Goal: Communication & Community: Participate in discussion

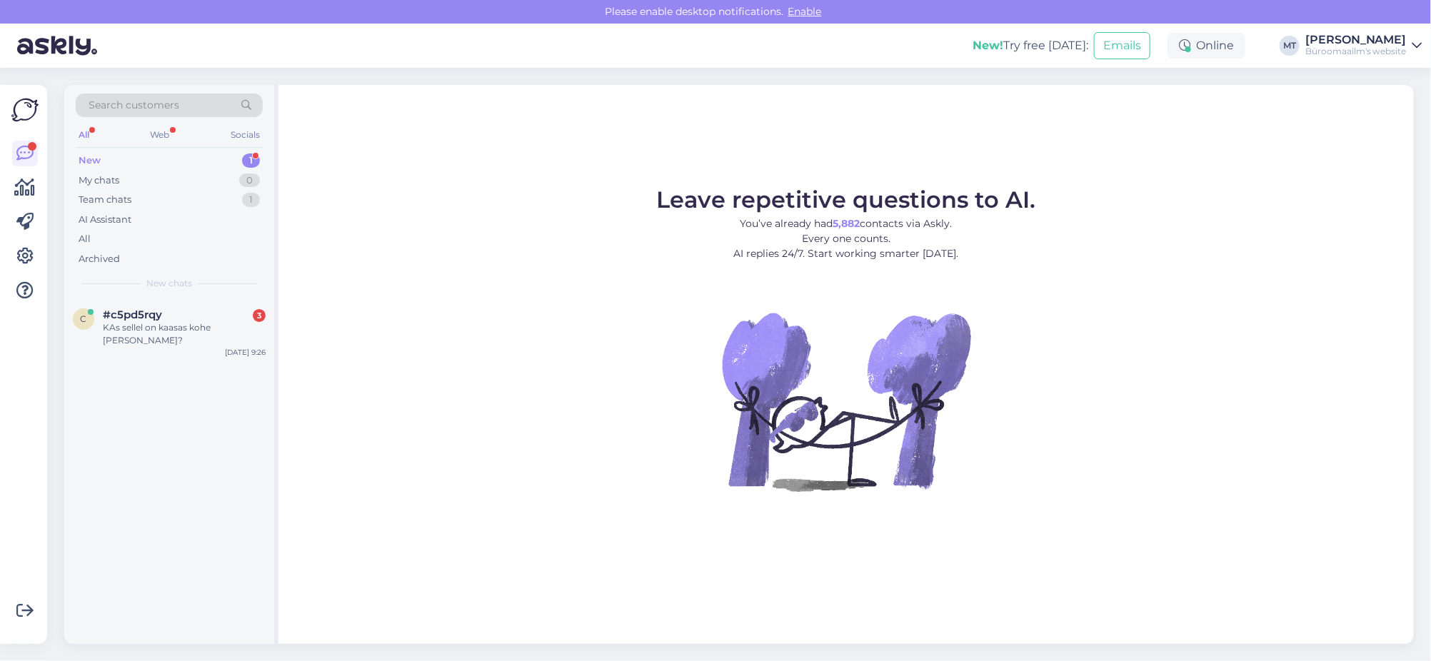
click at [81, 159] on div "New" at bounding box center [90, 161] width 22 height 14
click at [111, 302] on div "c #c5pd5rqy KAs sellel on kaasas kohe [PERSON_NAME]? [DATE] 9:26" at bounding box center [169, 331] width 210 height 64
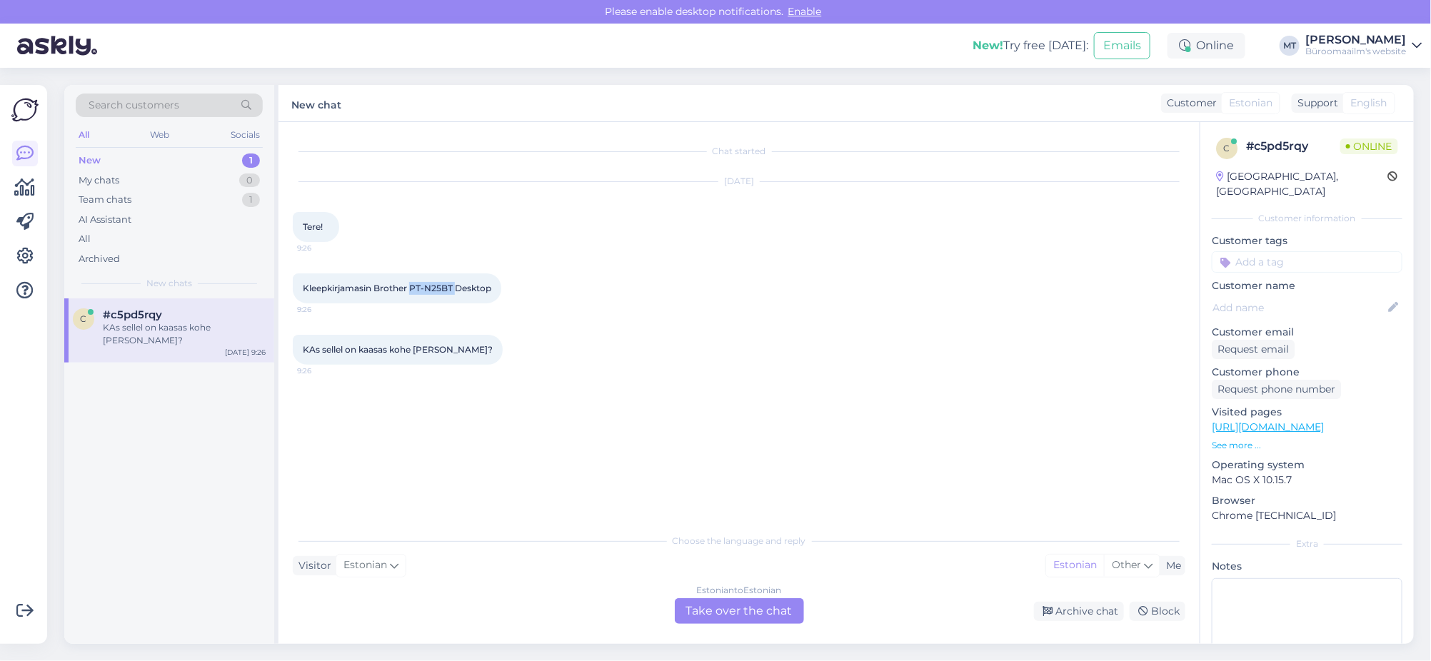
drag, startPoint x: 457, startPoint y: 284, endPoint x: 410, endPoint y: 289, distance: 47.3
click at [410, 289] on span "Kleepkirjamasin Brother PT-N25BT Desktop" at bounding box center [397, 288] width 189 height 11
copy span "PT-N25BT"
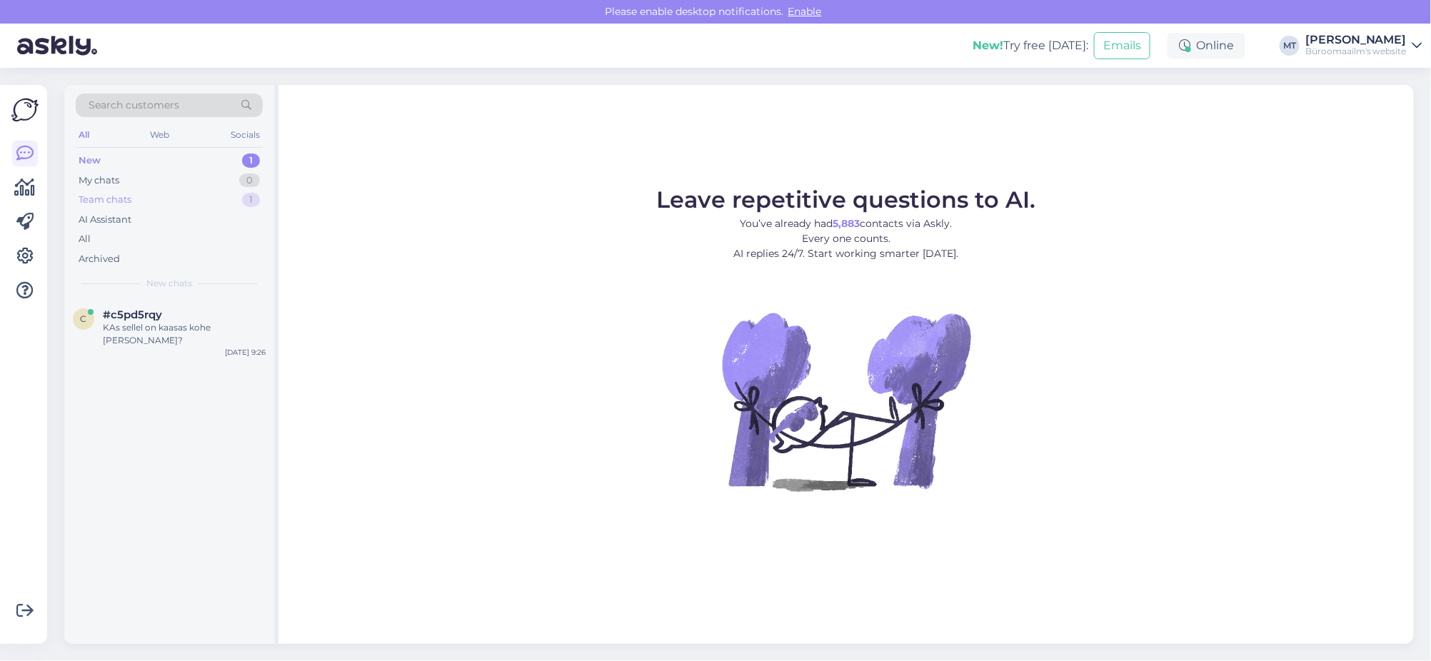
click at [91, 198] on div "Team chats" at bounding box center [105, 200] width 53 height 14
click at [132, 337] on div "Tere! Tahtsin uurida kas koolikaupade ostuga seotud loosimine on ära olnud?" at bounding box center [184, 334] width 163 height 26
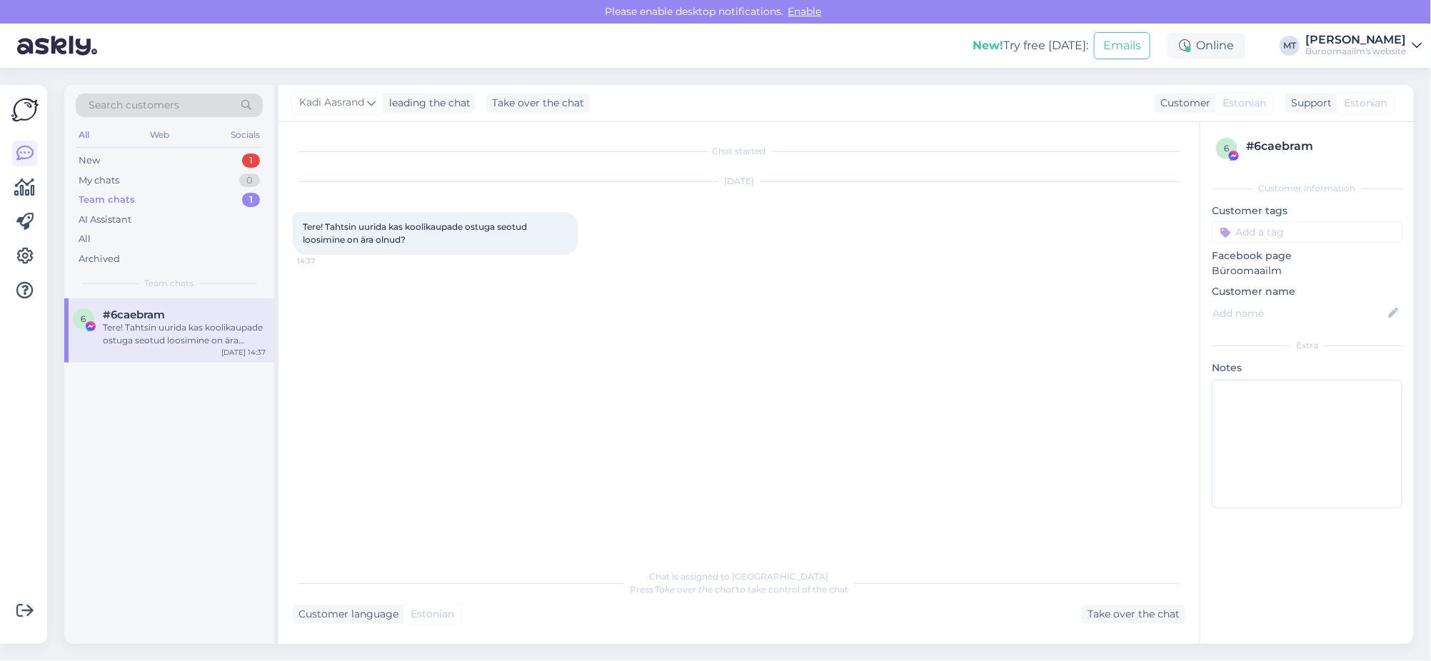
click at [0, 149] on div "Get more Your checklist to get more value from Askly. Close Connect FB and IG m…" at bounding box center [23, 364] width 47 height 559
click at [22, 146] on icon at bounding box center [24, 153] width 17 height 17
click at [99, 161] on div "New 1" at bounding box center [169, 161] width 187 height 20
click at [141, 335] on div "c #c5pd5rqy KAs sellel on kaasas kohe [PERSON_NAME]? [DATE] 9:26" at bounding box center [169, 331] width 210 height 64
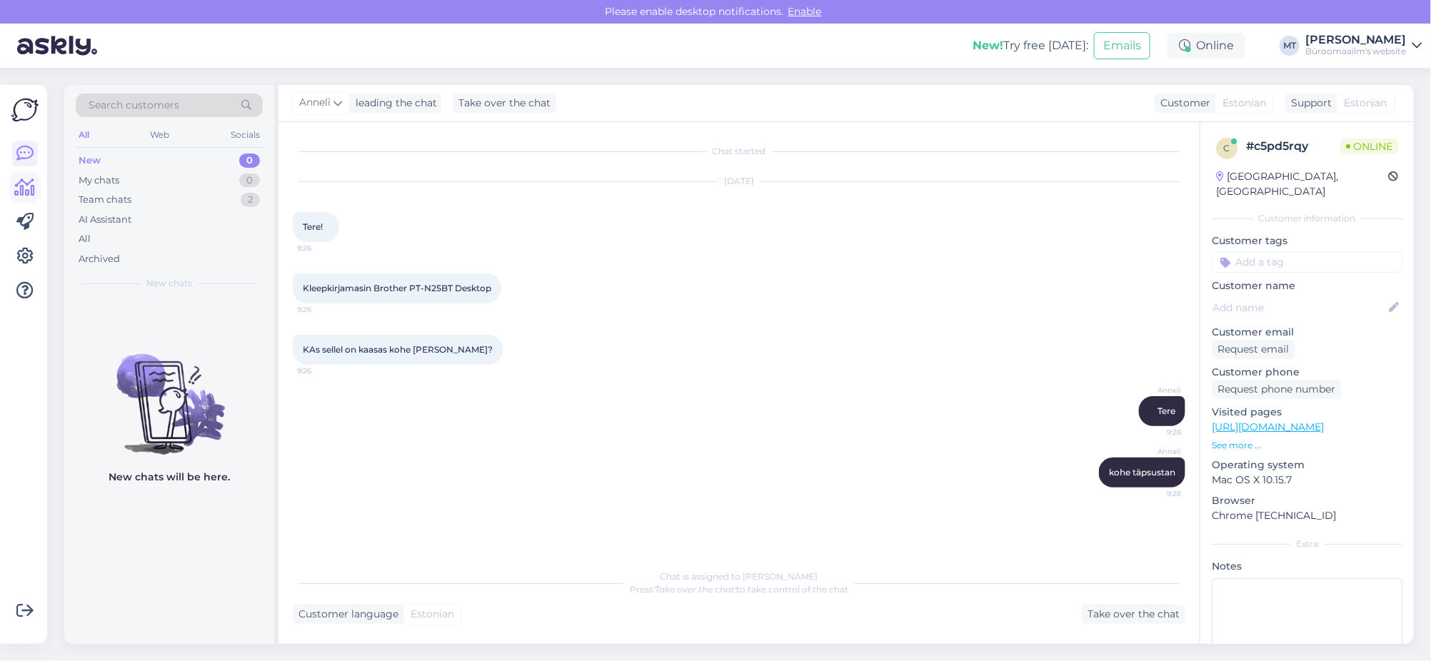
click at [31, 186] on icon at bounding box center [25, 187] width 21 height 17
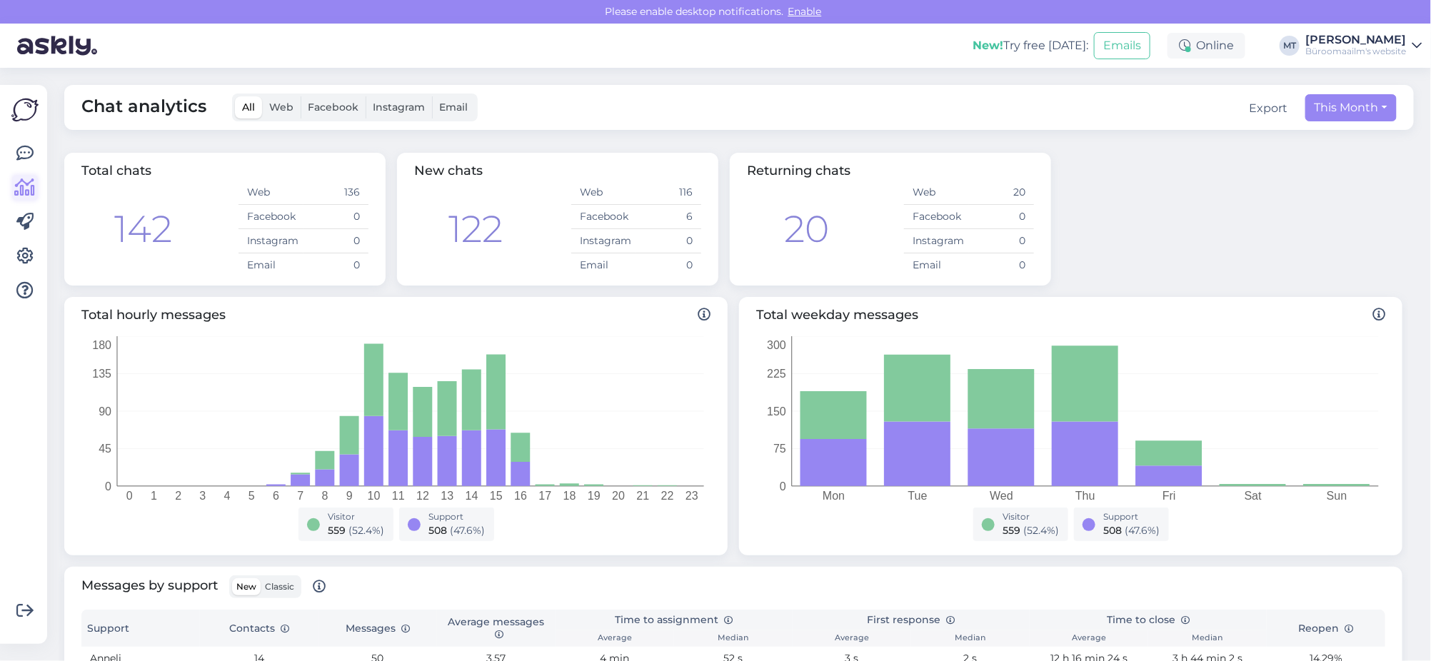
click at [24, 188] on icon at bounding box center [25, 187] width 21 height 17
click at [26, 151] on icon at bounding box center [24, 153] width 17 height 17
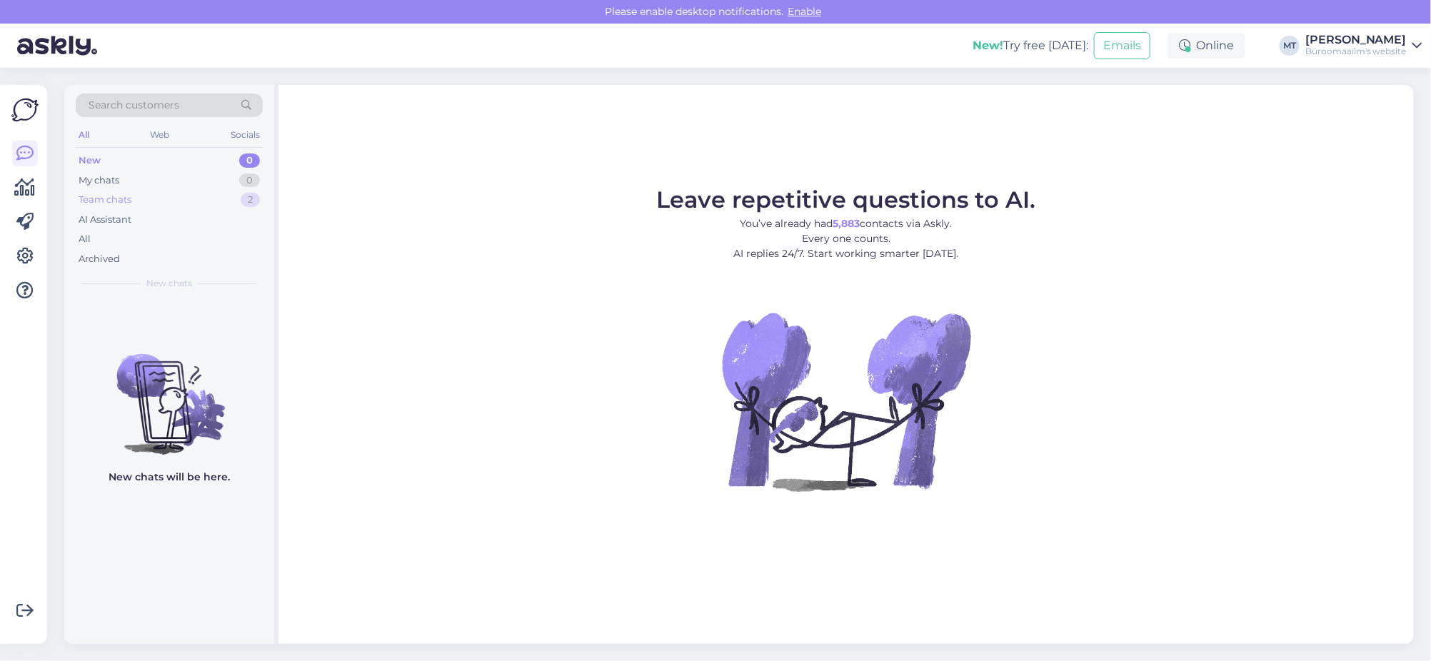
click at [98, 196] on div "Team chats" at bounding box center [105, 200] width 53 height 14
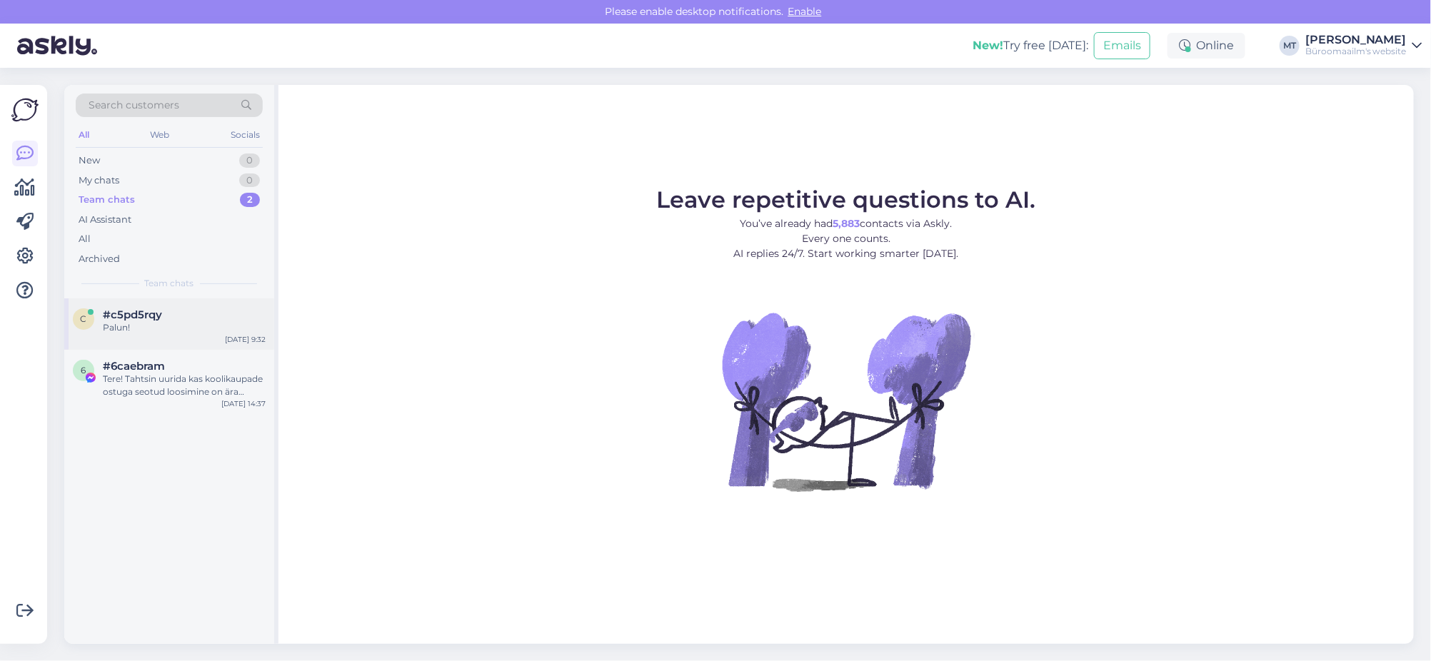
click at [125, 319] on span "#c5pd5rqy" at bounding box center [132, 315] width 59 height 13
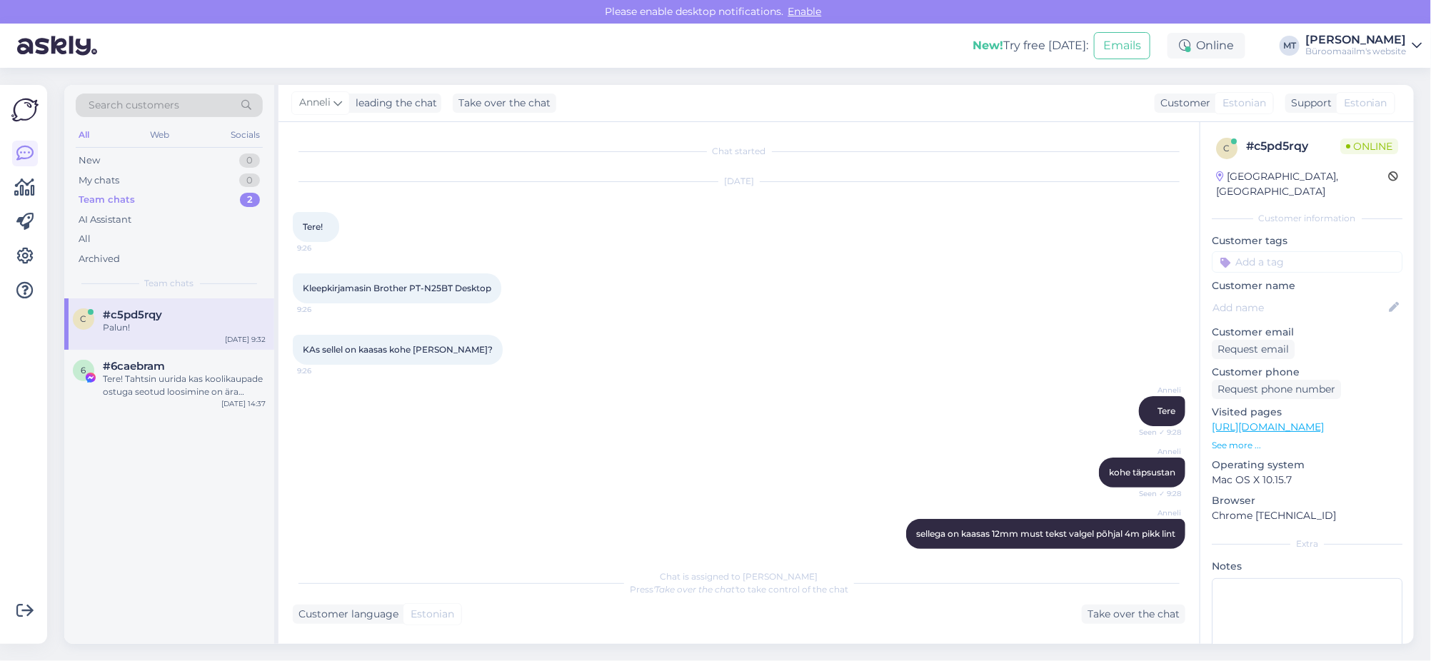
scroll to position [138, 0]
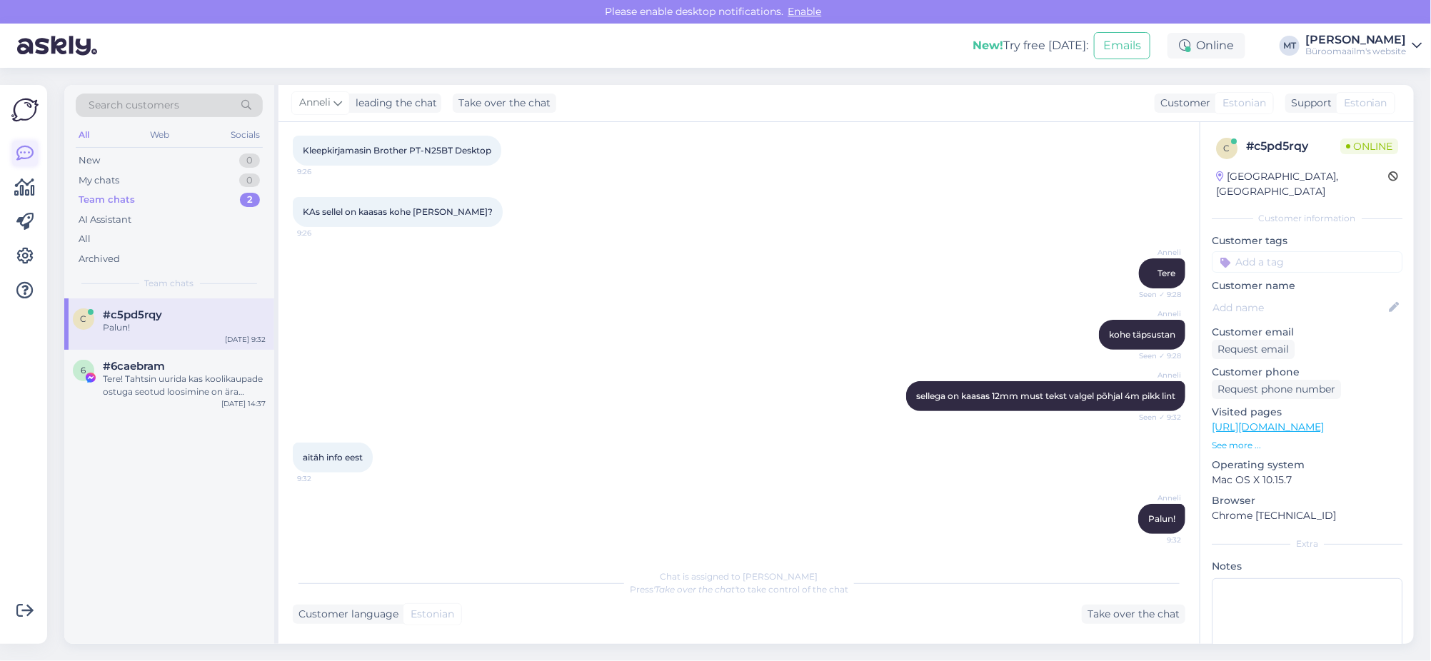
click at [26, 157] on icon at bounding box center [24, 153] width 17 height 17
click at [24, 186] on icon at bounding box center [25, 187] width 21 height 17
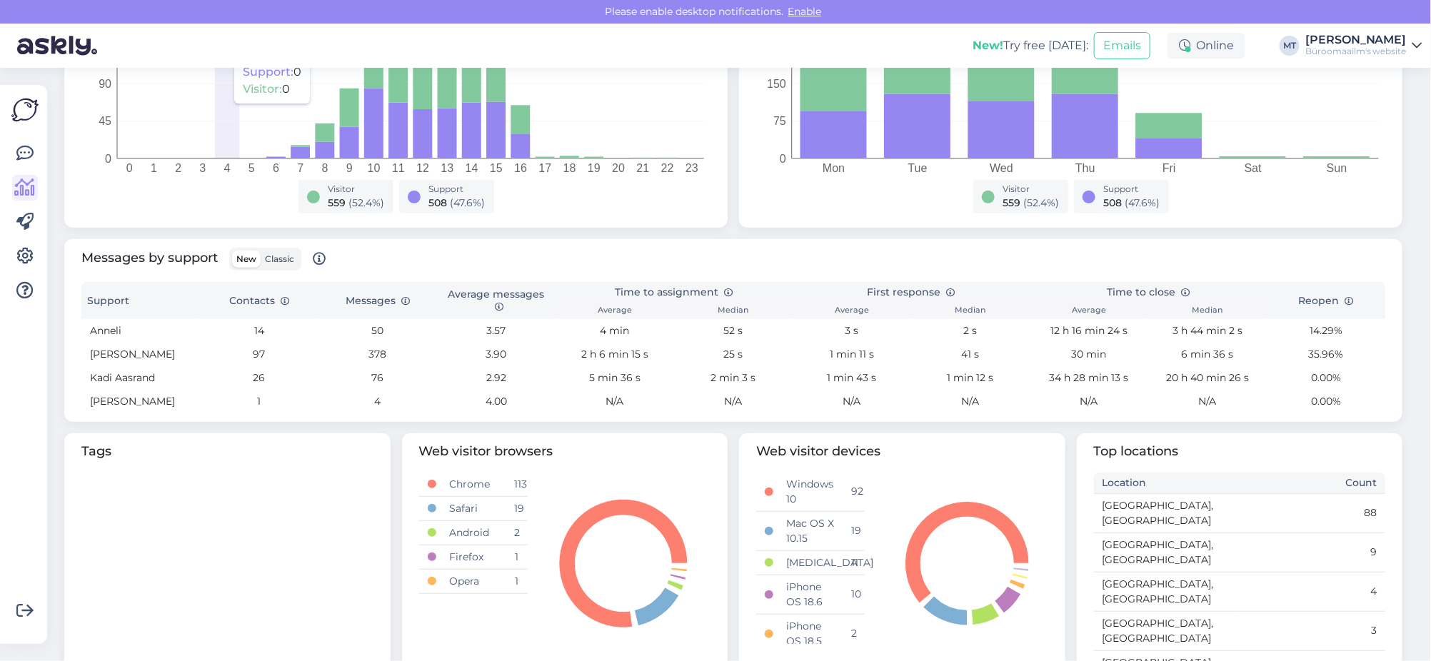
scroll to position [356, 0]
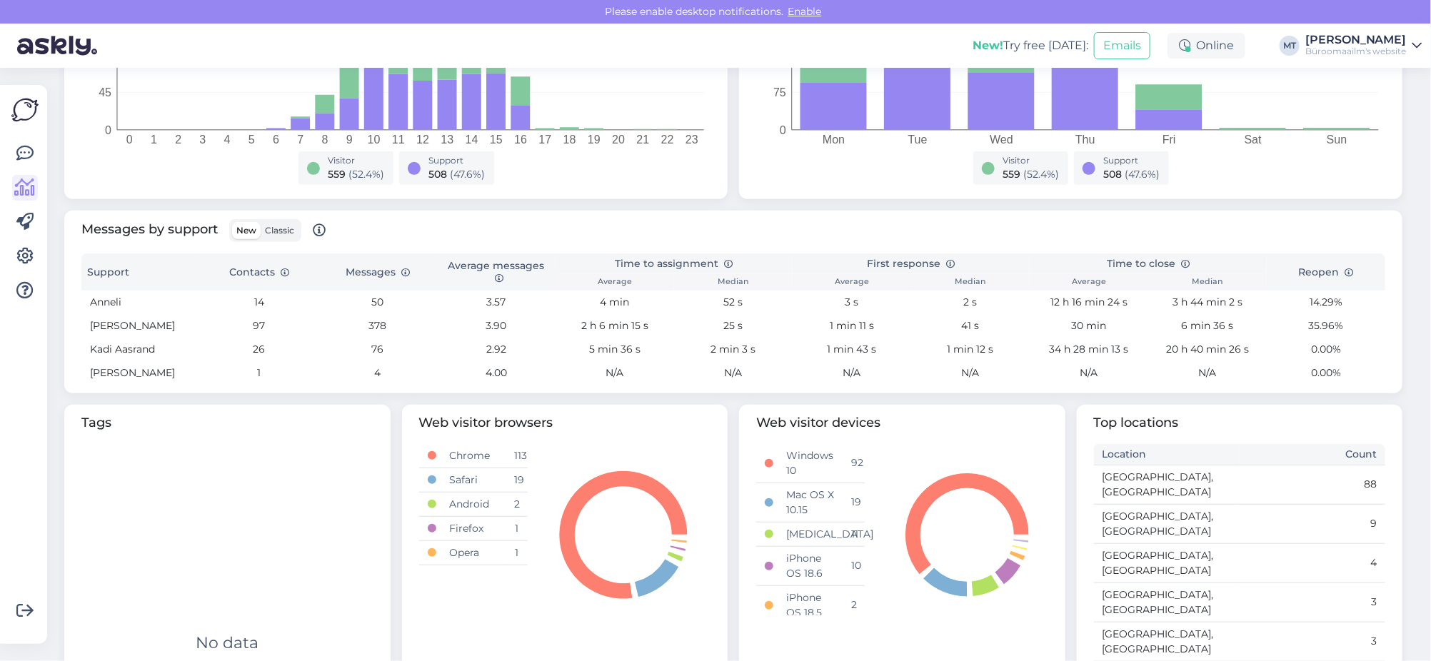
click at [293, 228] on span "Classic" at bounding box center [279, 230] width 29 height 11
click at [261, 222] on input "Classic" at bounding box center [261, 222] width 0 height 0
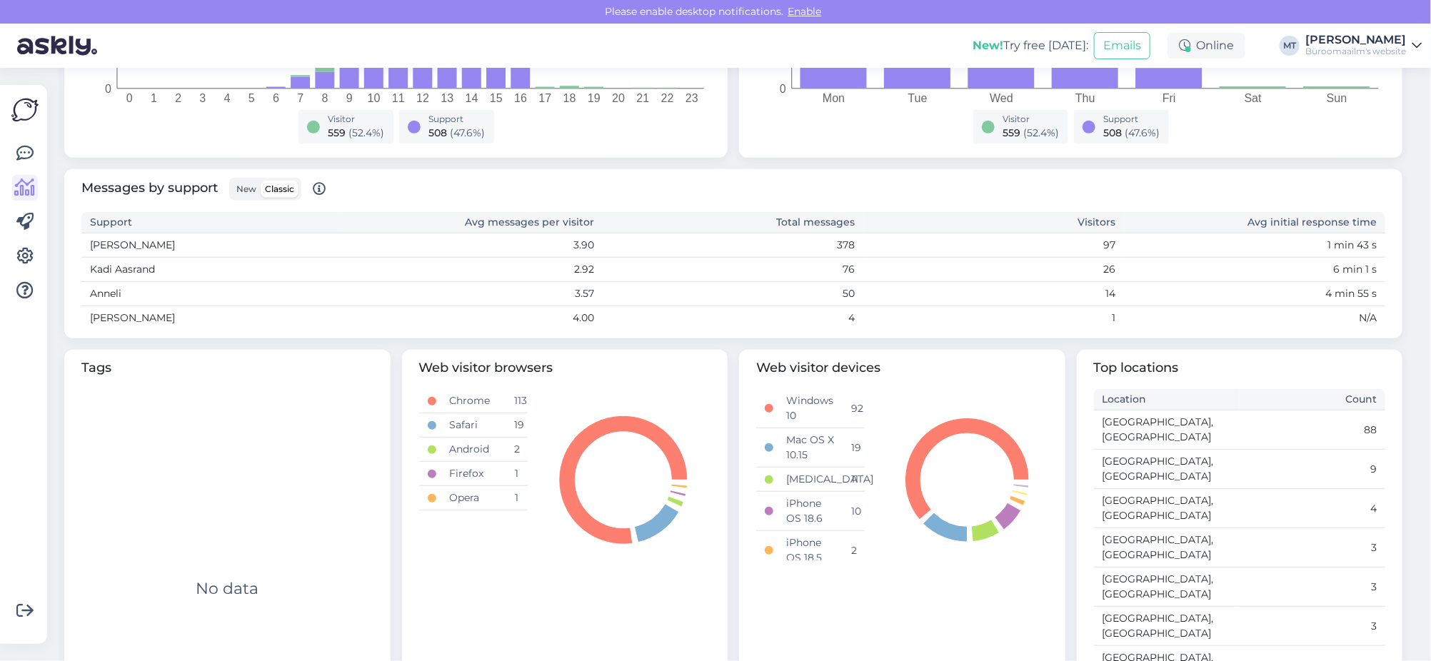
scroll to position [421, 0]
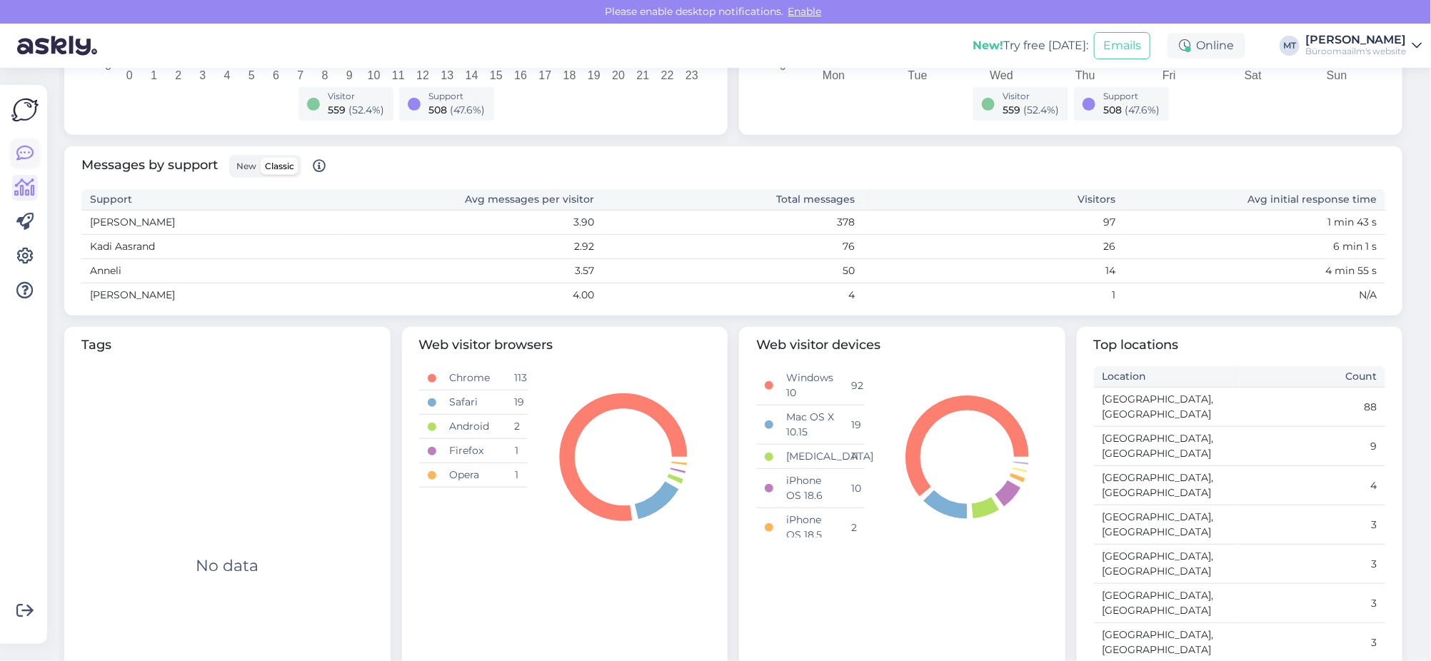
click at [27, 151] on icon at bounding box center [24, 153] width 17 height 17
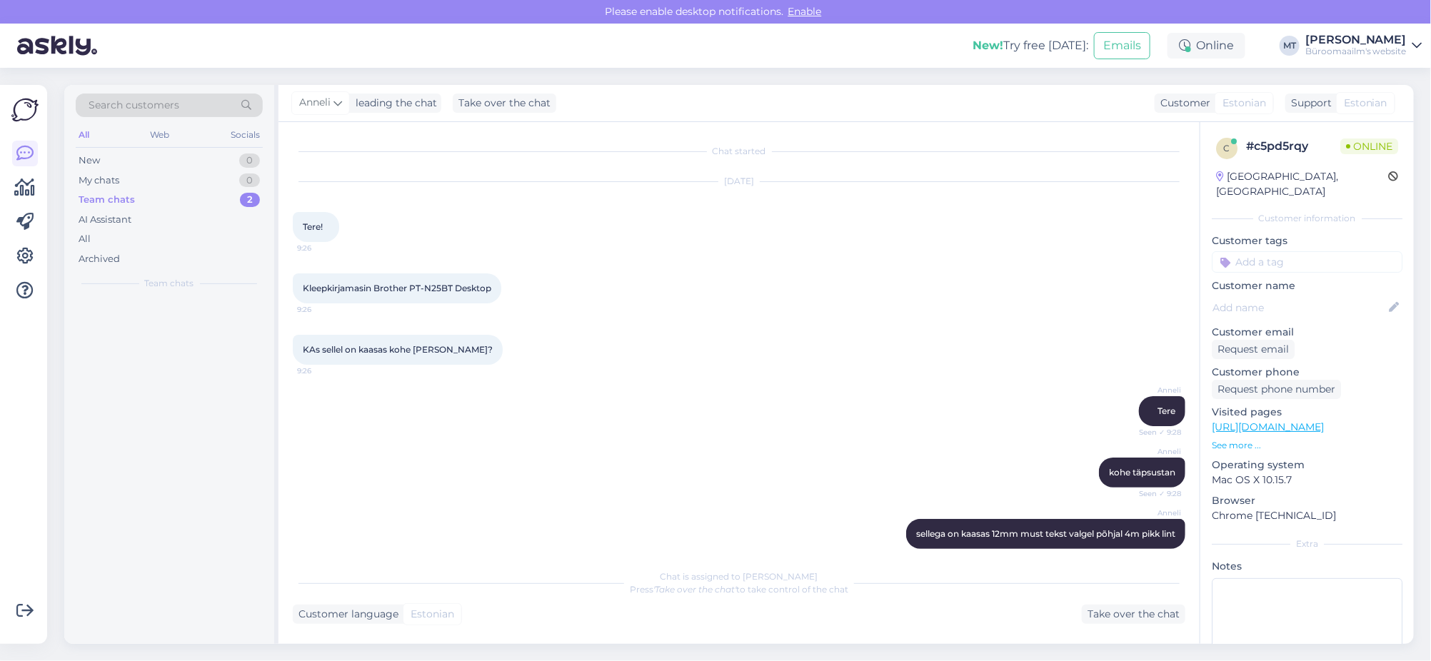
scroll to position [138, 0]
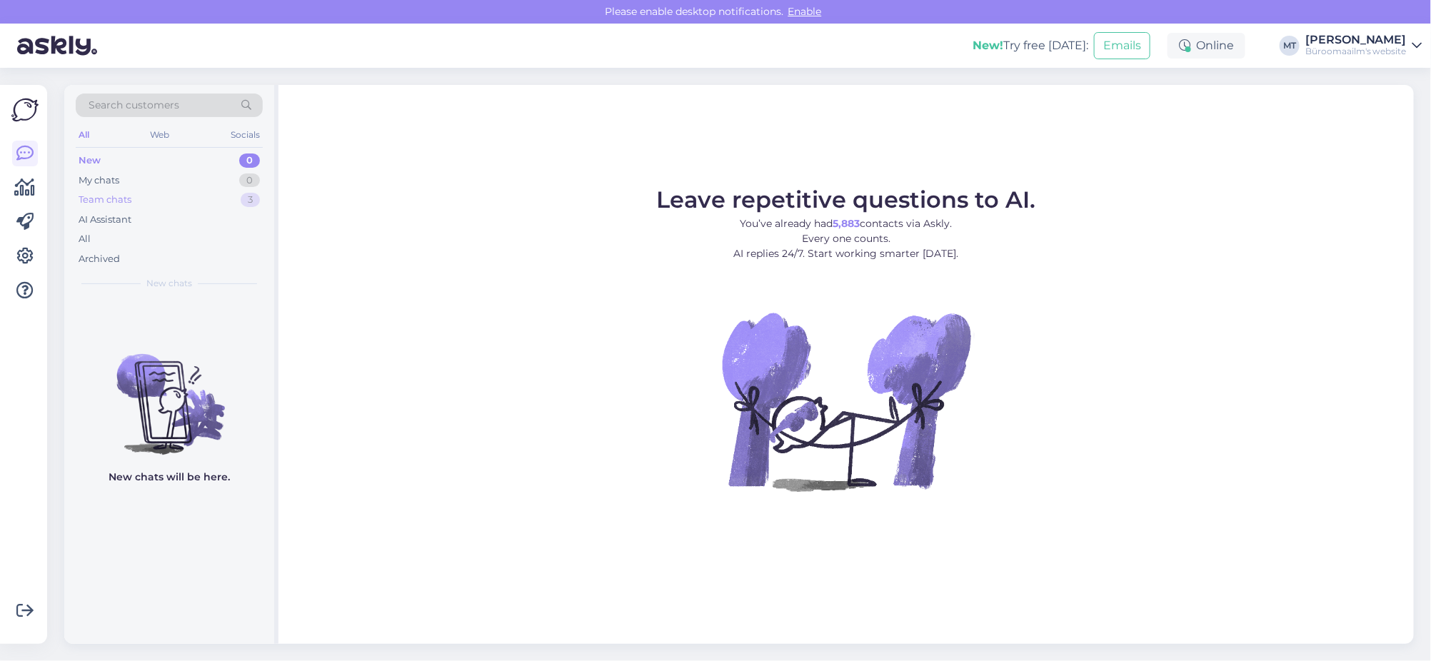
click at [83, 200] on div "Team chats" at bounding box center [105, 200] width 53 height 14
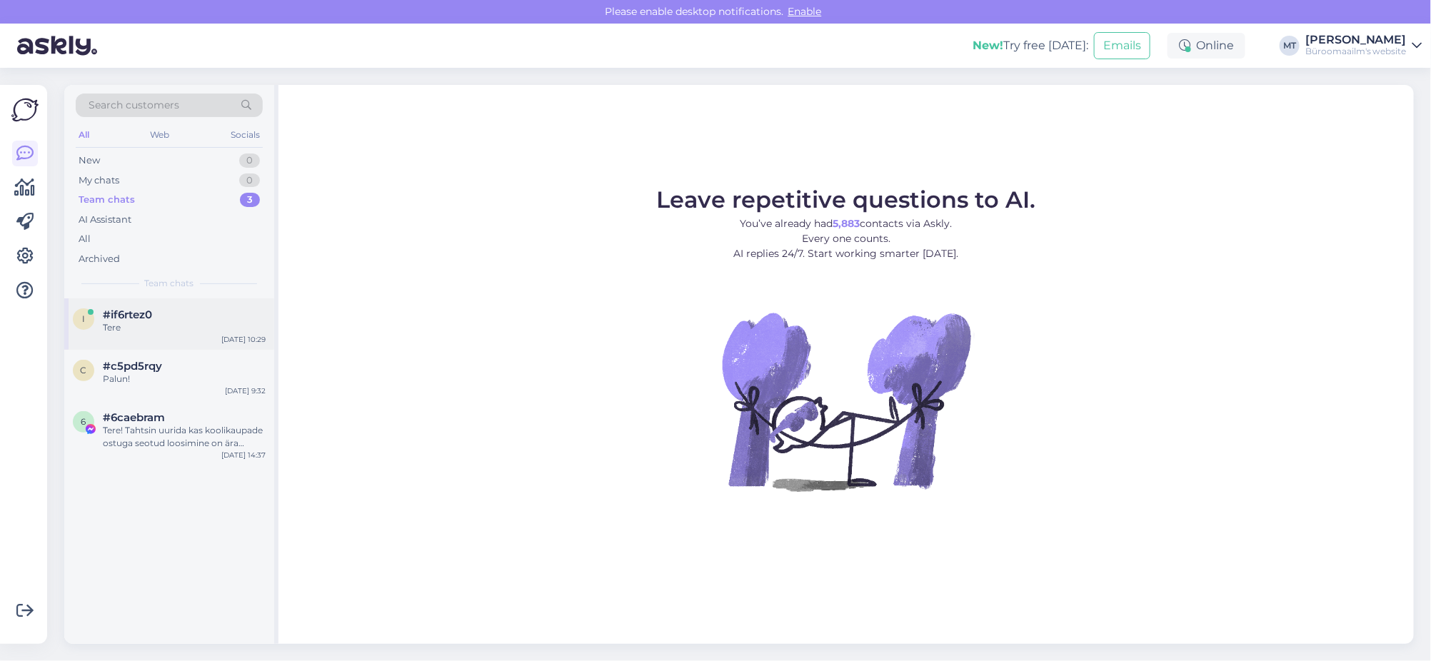
click at [110, 316] on span "#if6rtez0" at bounding box center [127, 315] width 49 height 13
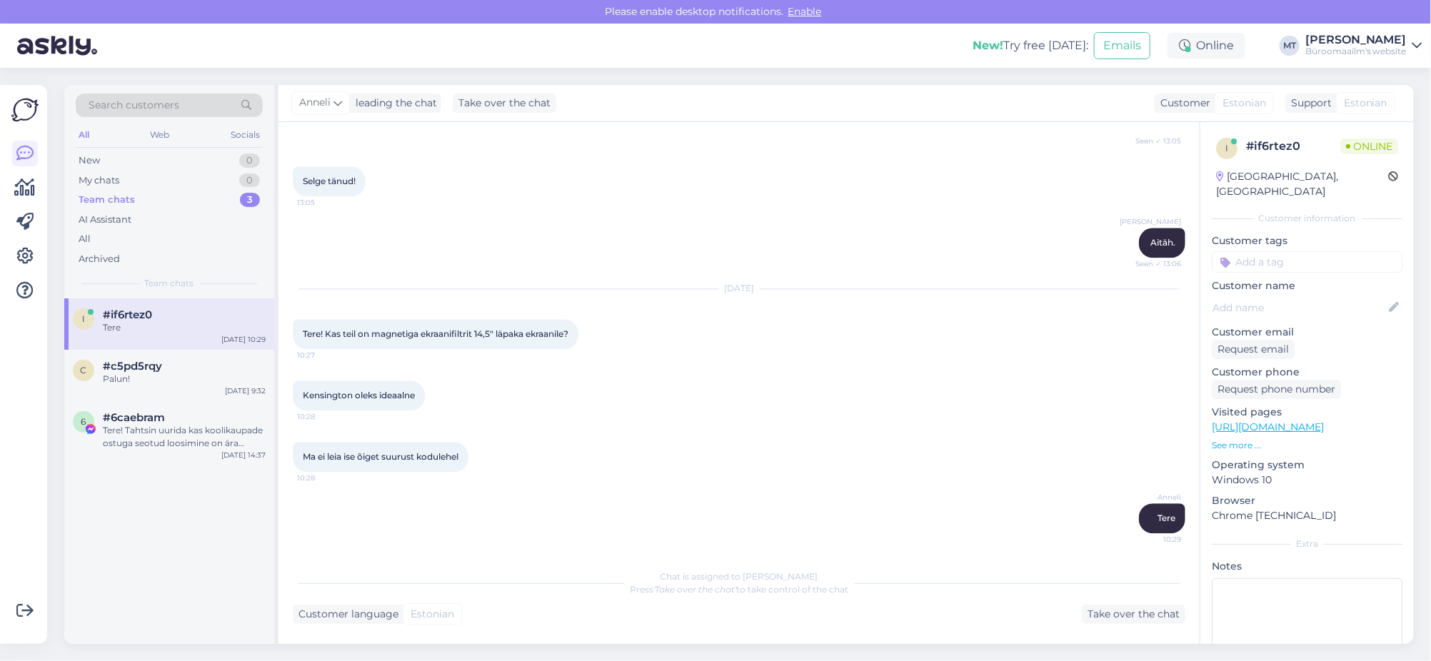
scroll to position [1783, 0]
click at [104, 379] on div "Palun!" at bounding box center [184, 379] width 163 height 13
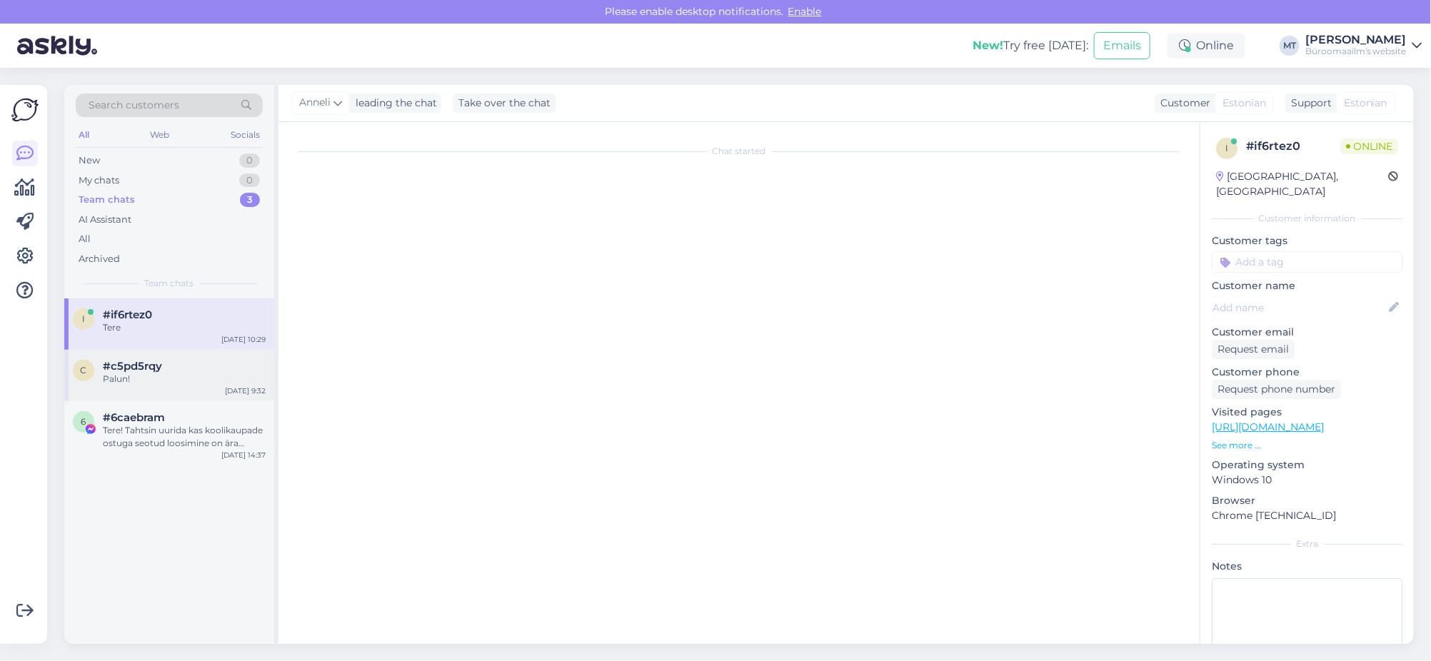
scroll to position [138, 0]
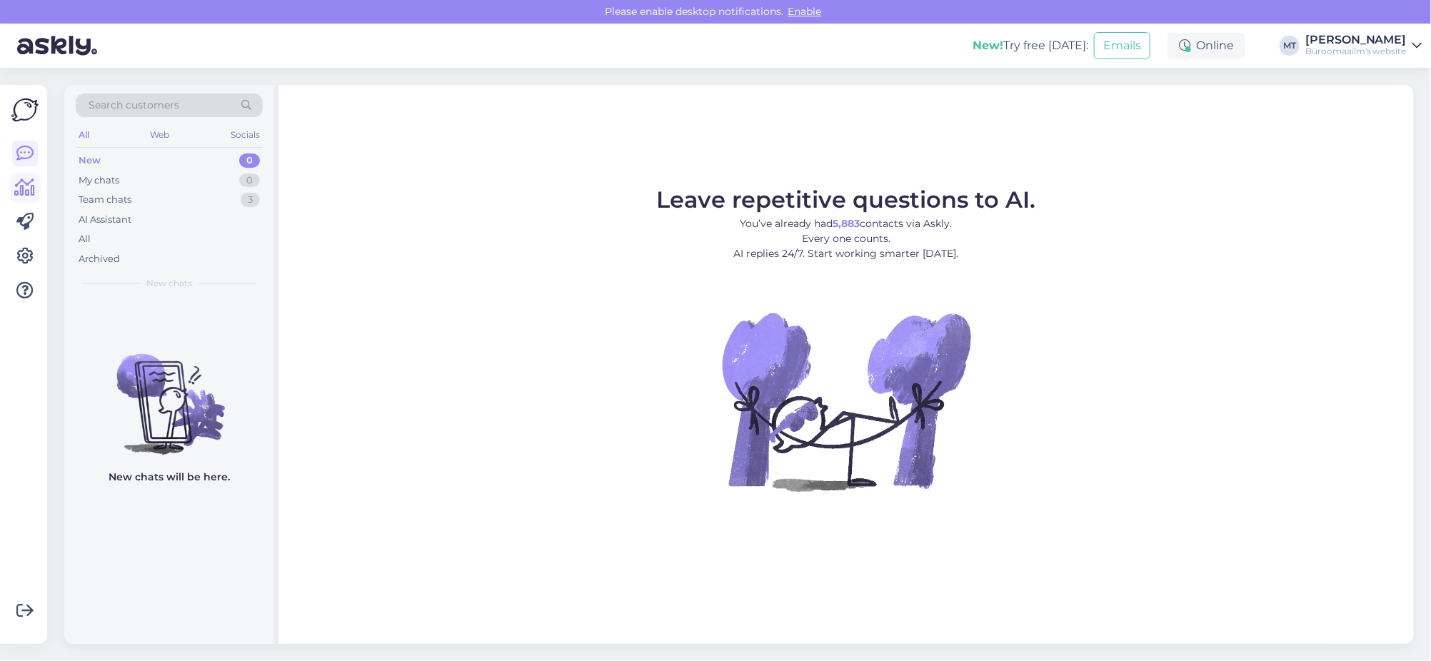
click at [21, 183] on icon at bounding box center [25, 187] width 21 height 17
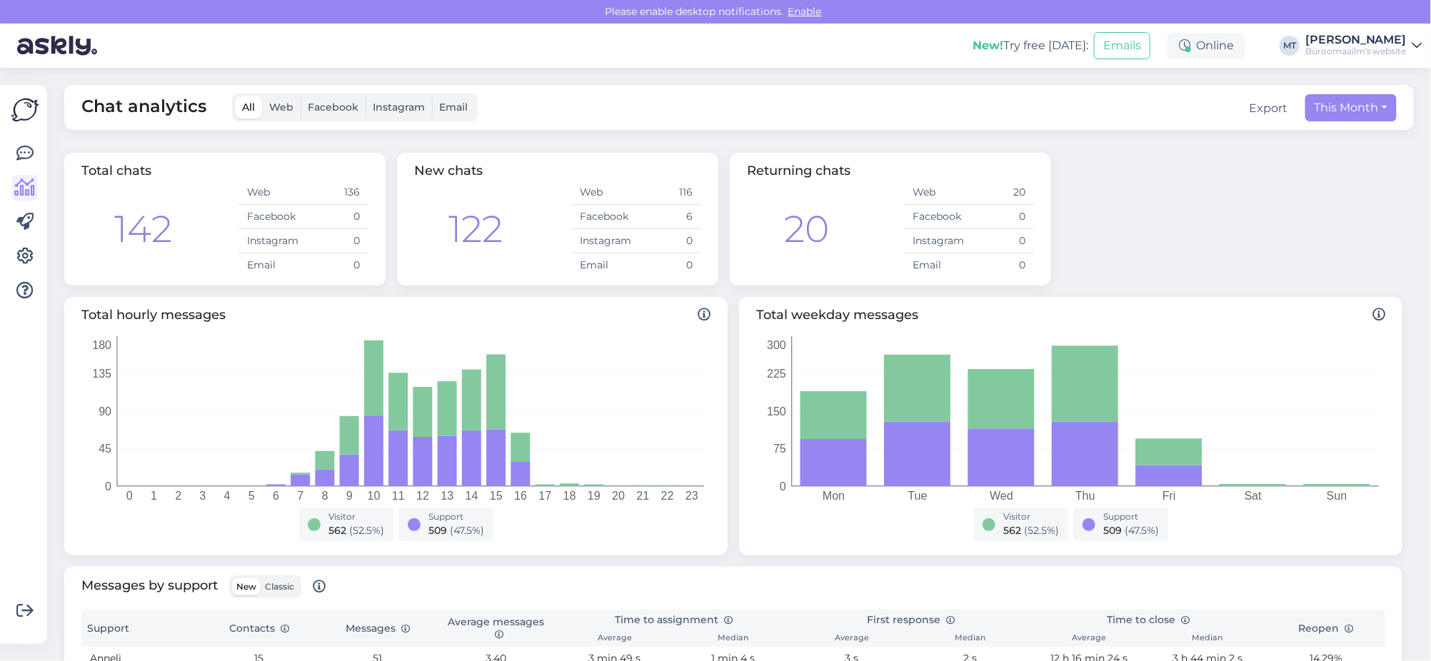
scroll to position [267, 0]
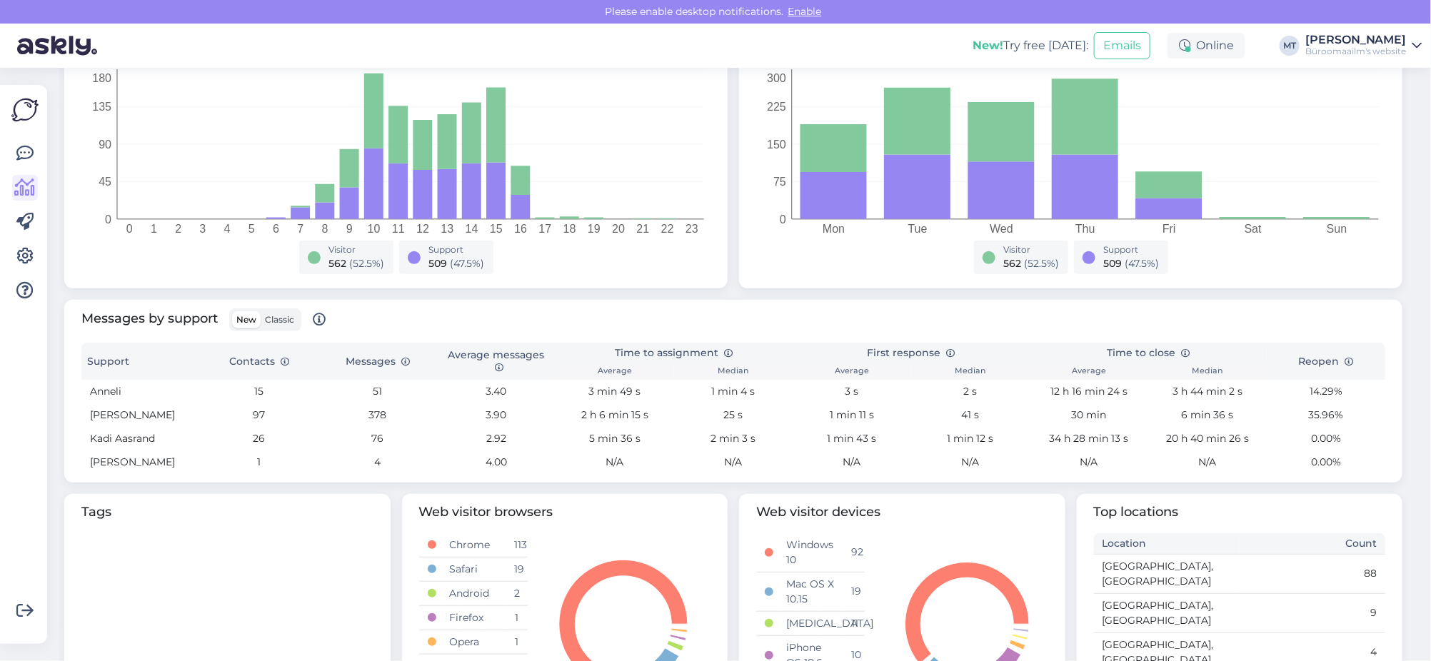
click at [280, 317] on span "Classic" at bounding box center [279, 319] width 29 height 11
click at [261, 311] on input "Classic" at bounding box center [261, 311] width 0 height 0
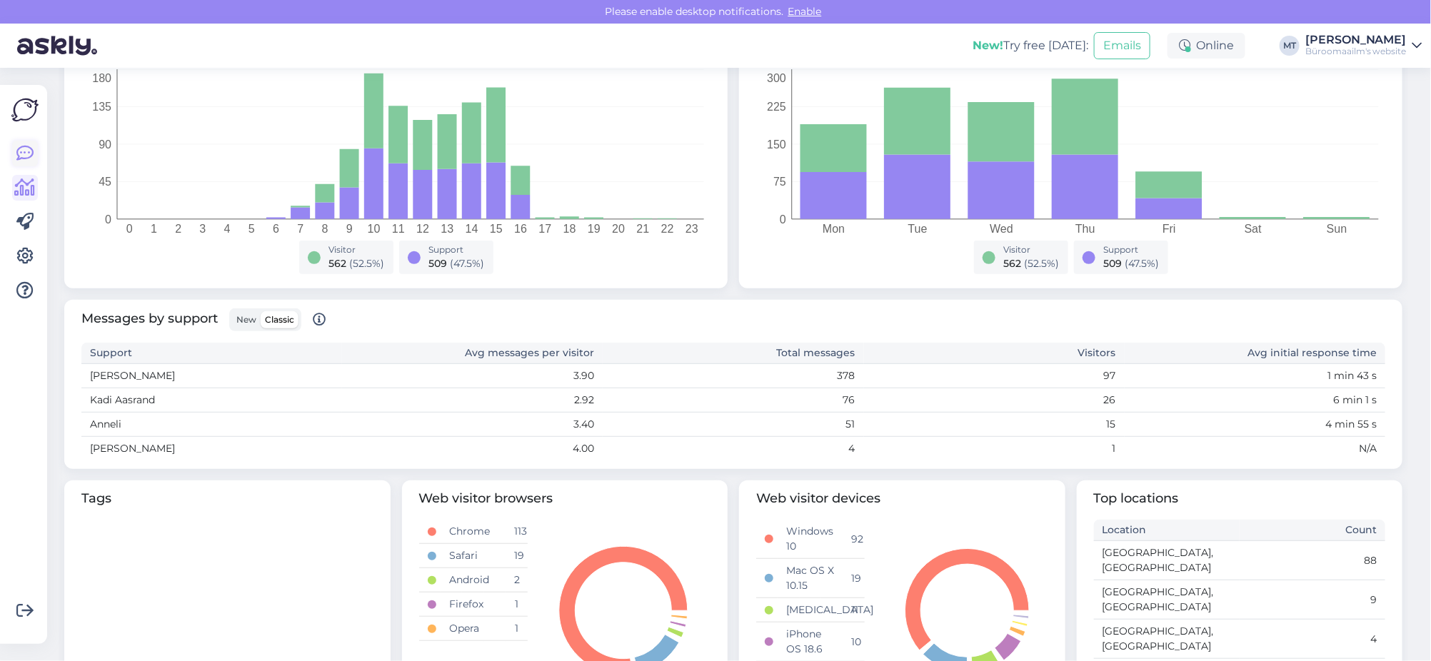
click at [26, 151] on icon at bounding box center [24, 153] width 17 height 17
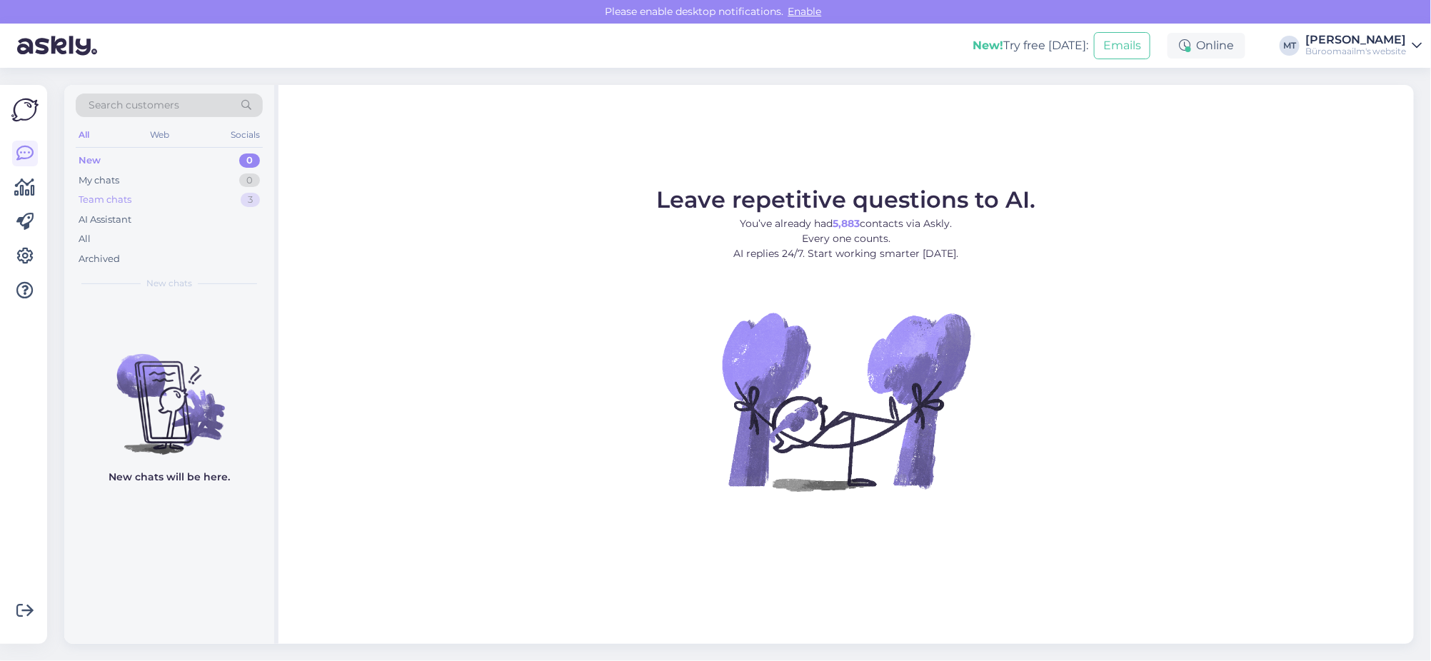
click at [103, 199] on div "Team chats" at bounding box center [105, 200] width 53 height 14
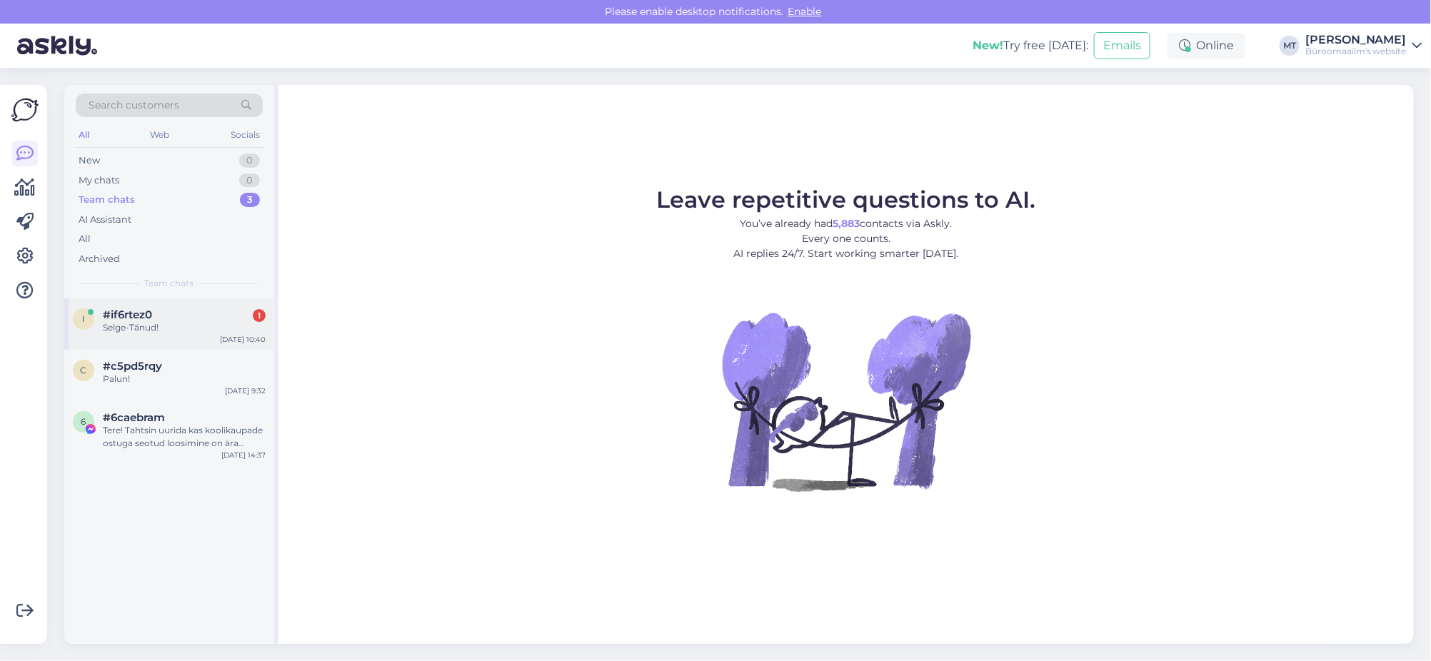
click at [126, 309] on span "#if6rtez0" at bounding box center [127, 315] width 49 height 13
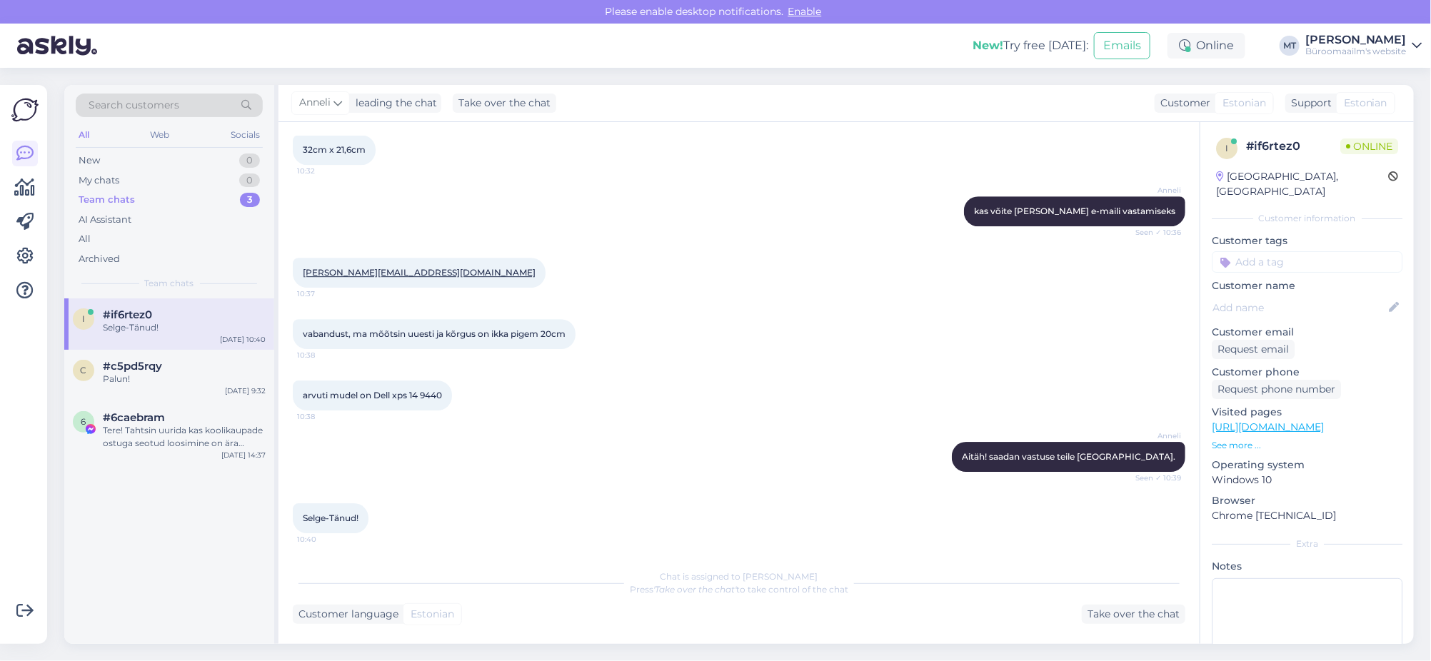
scroll to position [2287, 0]
click at [17, 151] on icon at bounding box center [24, 153] width 17 height 17
click at [29, 194] on icon at bounding box center [25, 187] width 21 height 17
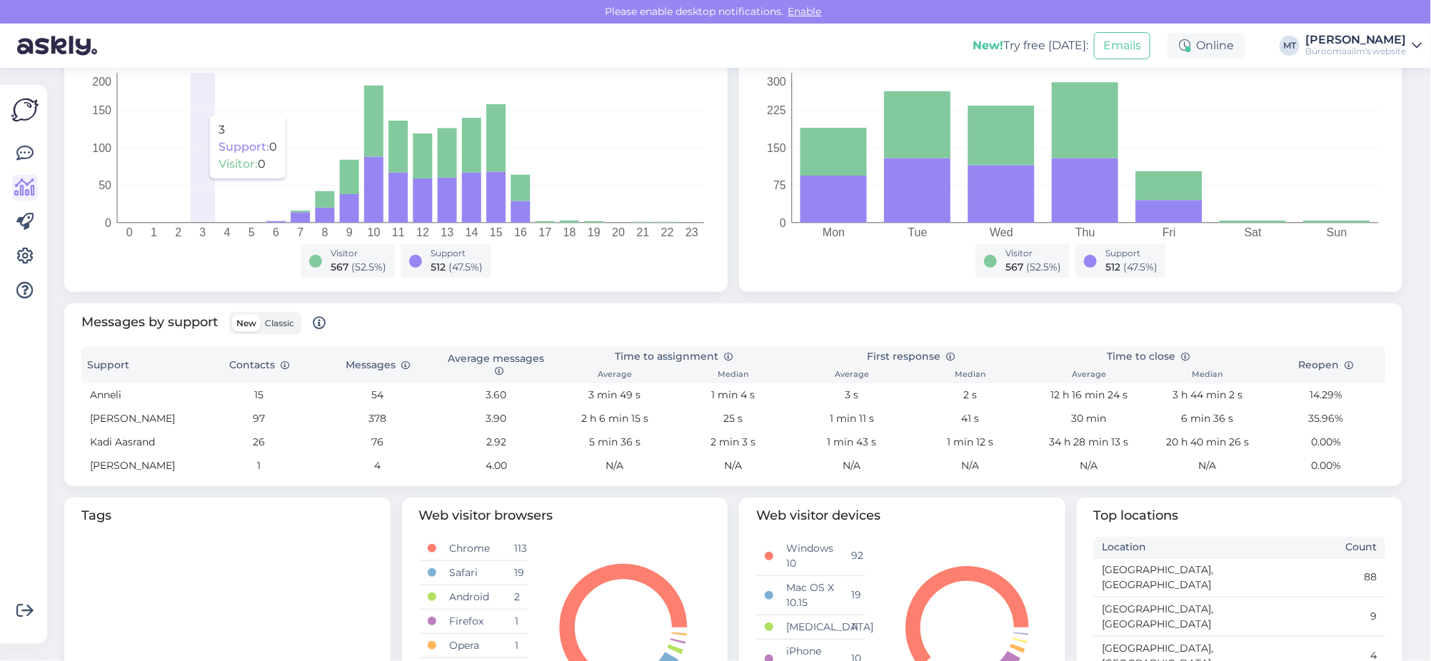
scroll to position [267, 0]
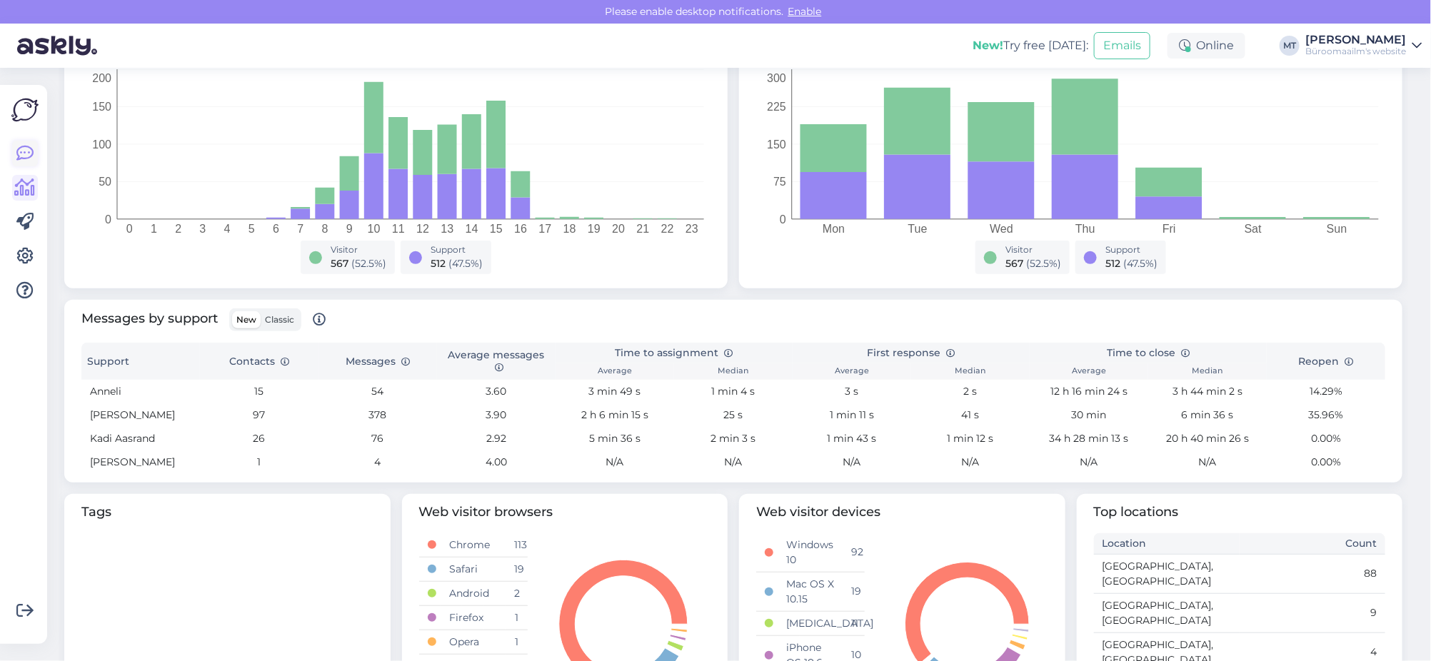
click at [29, 152] on icon at bounding box center [24, 153] width 17 height 17
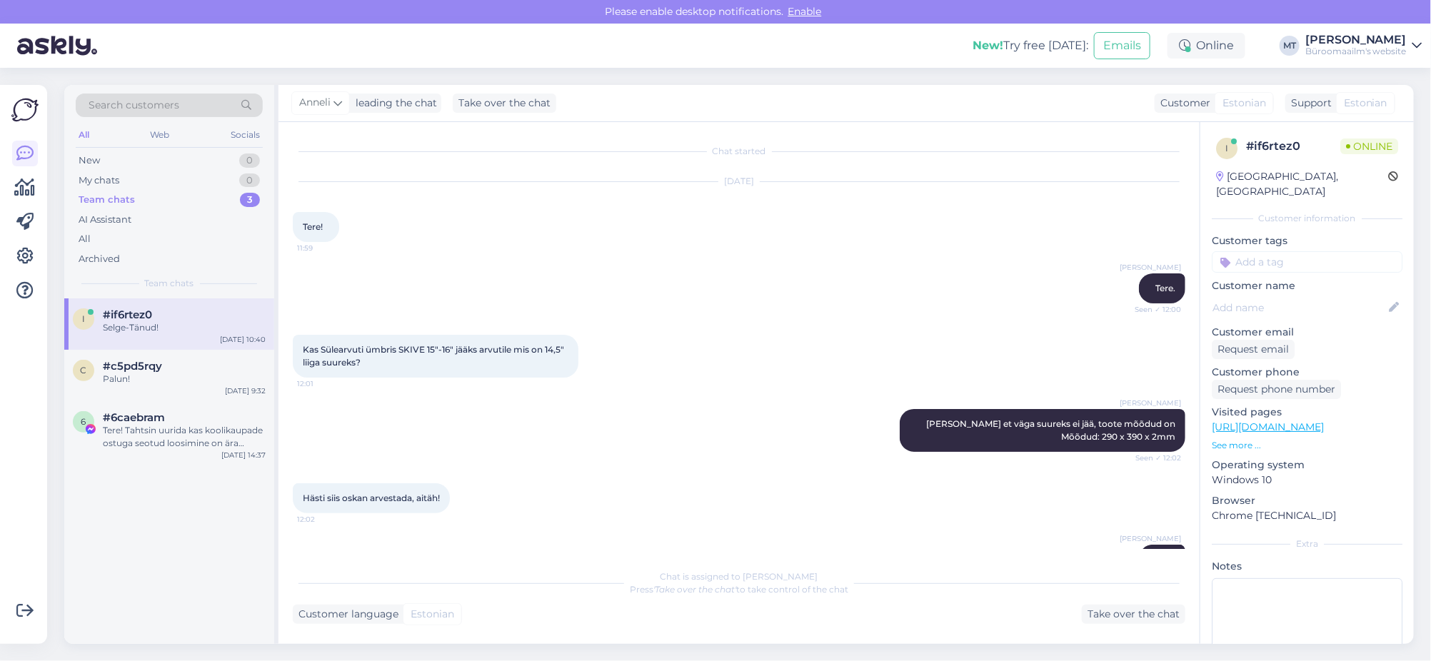
scroll to position [2287, 0]
